Goal: Navigation & Orientation: Understand site structure

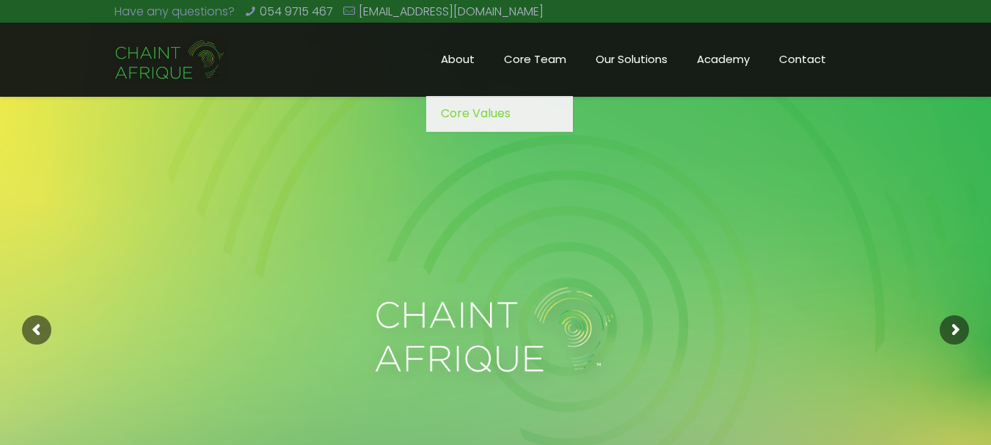
click at [466, 62] on span "About" at bounding box center [457, 59] width 63 height 22
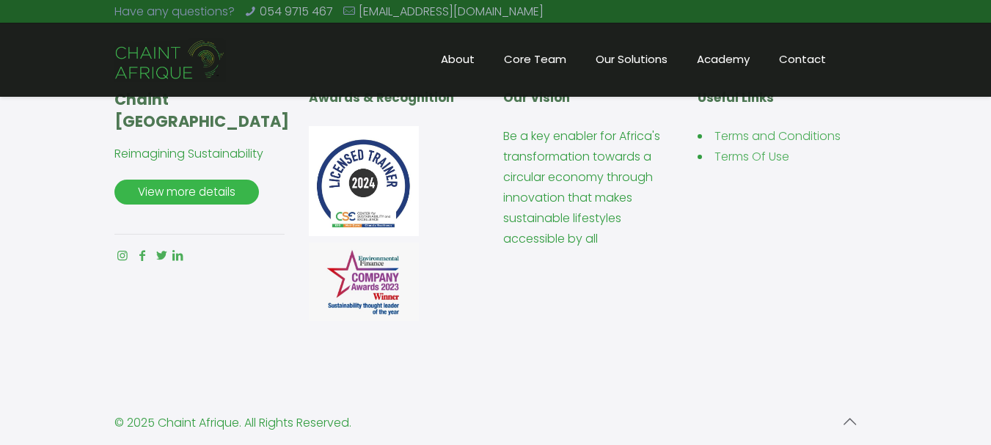
scroll to position [2024, 0]
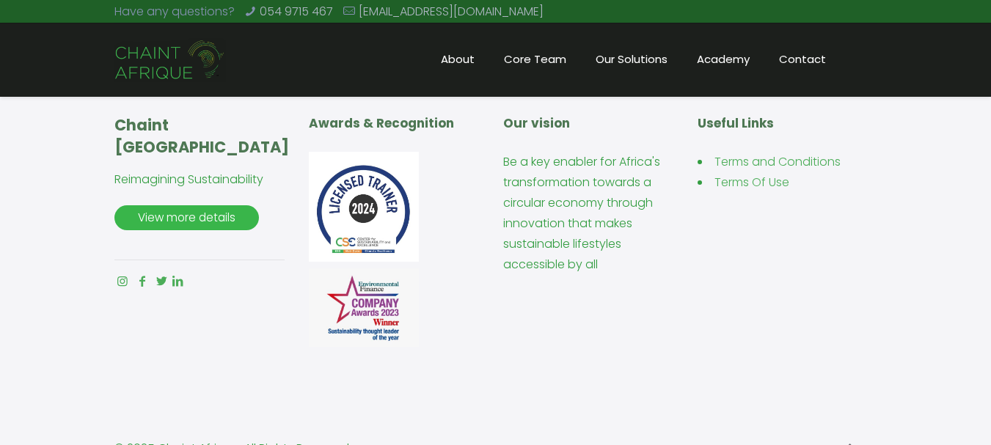
click at [790, 55] on span "Contact" at bounding box center [802, 59] width 76 height 22
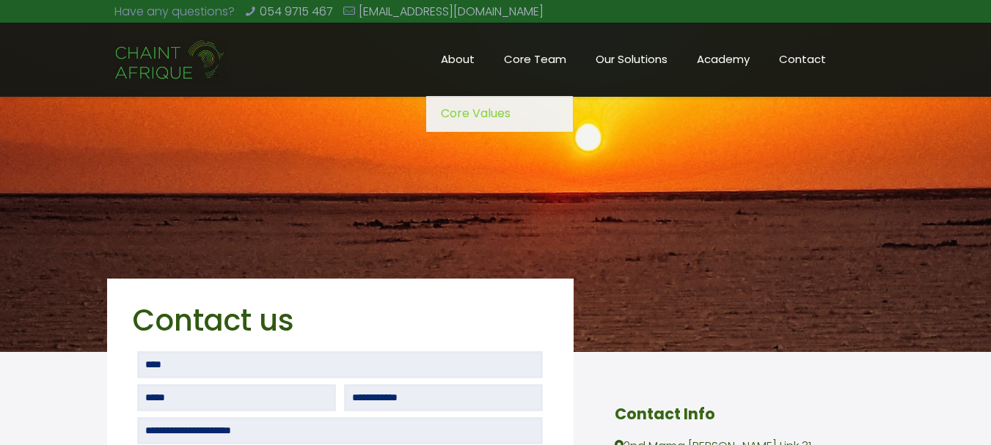
click at [463, 55] on span "About" at bounding box center [457, 59] width 63 height 22
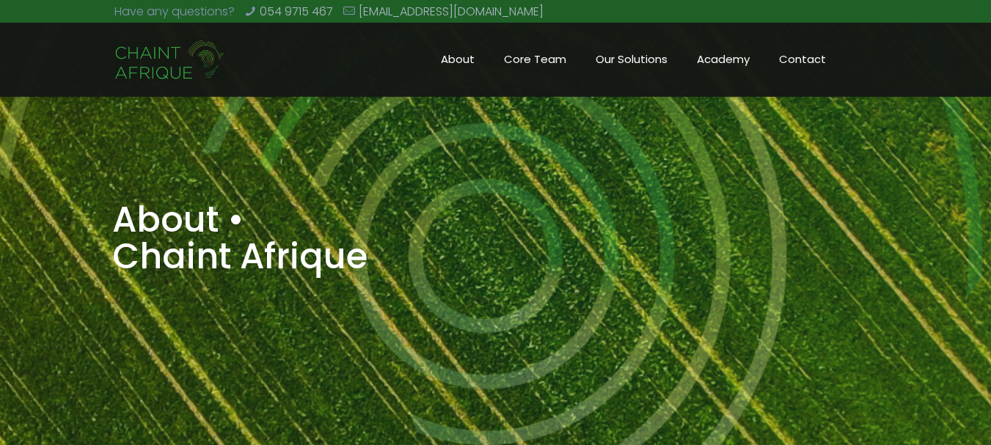
click at [150, 64] on img at bounding box center [169, 60] width 111 height 44
